Goal: Obtain resource: Obtain resource

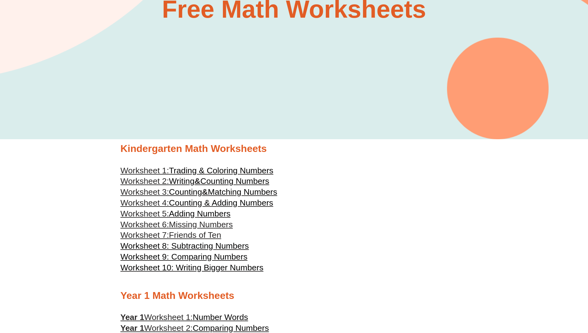
scroll to position [155, 0]
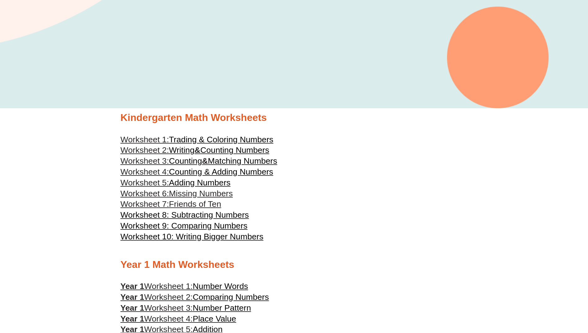
click at [192, 212] on span "Worksheet 8: Subtracting Numbers" at bounding box center [184, 214] width 128 height 9
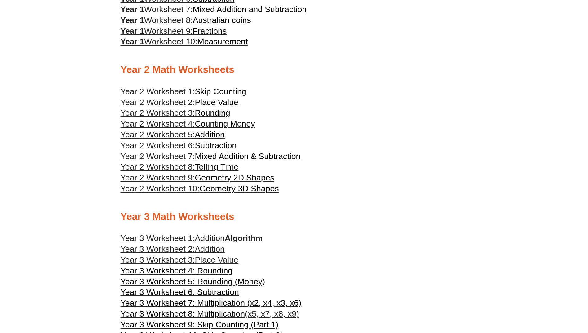
scroll to position [558, 0]
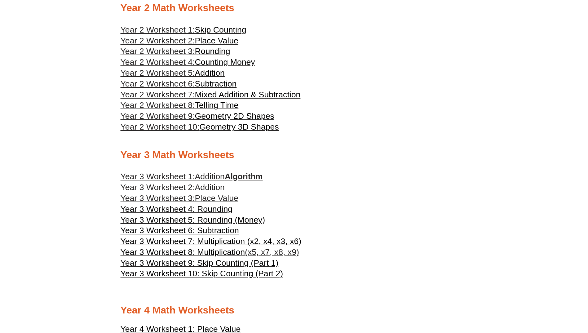
click at [207, 177] on span "Addition" at bounding box center [210, 176] width 30 height 9
click at [194, 209] on span "Year 3 Worksheet 4: Rounding" at bounding box center [176, 208] width 112 height 9
click at [197, 230] on span "Year 3 Worksheet 6: Subtraction" at bounding box center [179, 229] width 118 height 9
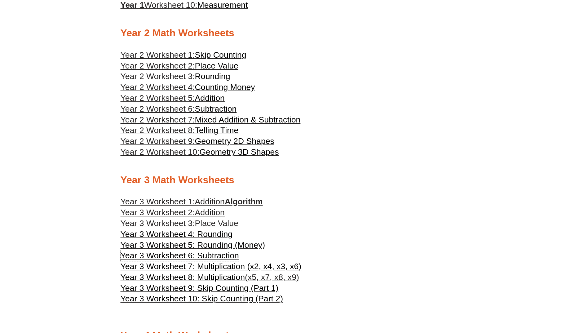
scroll to position [465, 0]
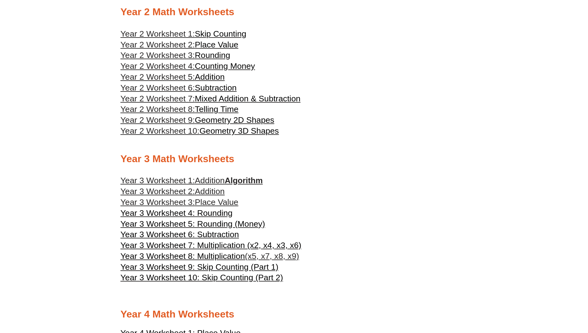
scroll to position [589, 0]
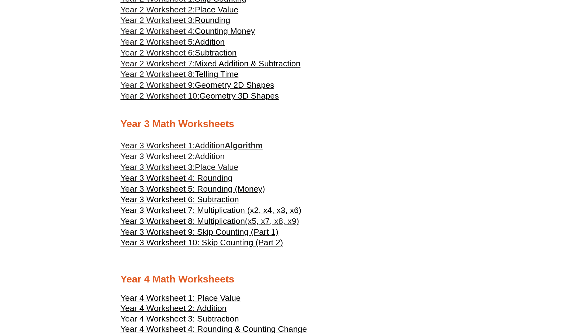
click at [203, 167] on span "Place Value" at bounding box center [216, 166] width 43 height 9
click at [200, 178] on span "Year 3 Worksheet 4: Rounding" at bounding box center [176, 177] width 112 height 9
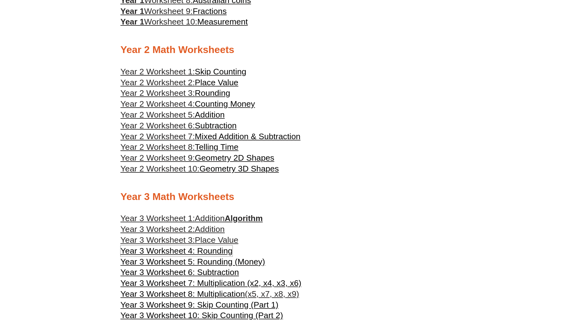
scroll to position [496, 0]
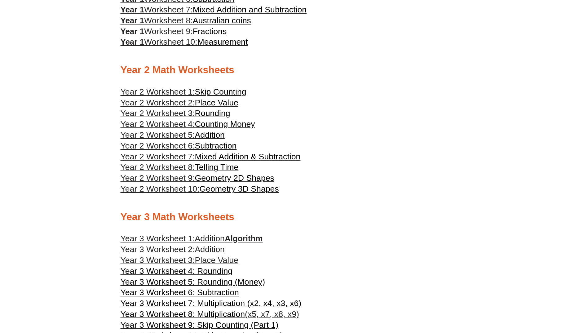
click at [212, 166] on span "Telling Time" at bounding box center [217, 166] width 44 height 9
click at [255, 178] on span "Geometry 2D Shapes" at bounding box center [234, 177] width 79 height 9
click at [199, 188] on span "Year 2 Worksheet 10:" at bounding box center [159, 188] width 79 height 9
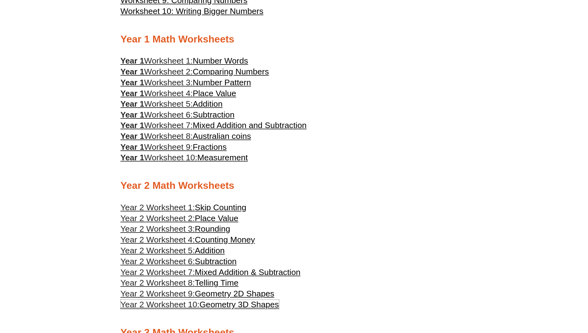
scroll to position [372, 0]
